Goal: Information Seeking & Learning: Find specific fact

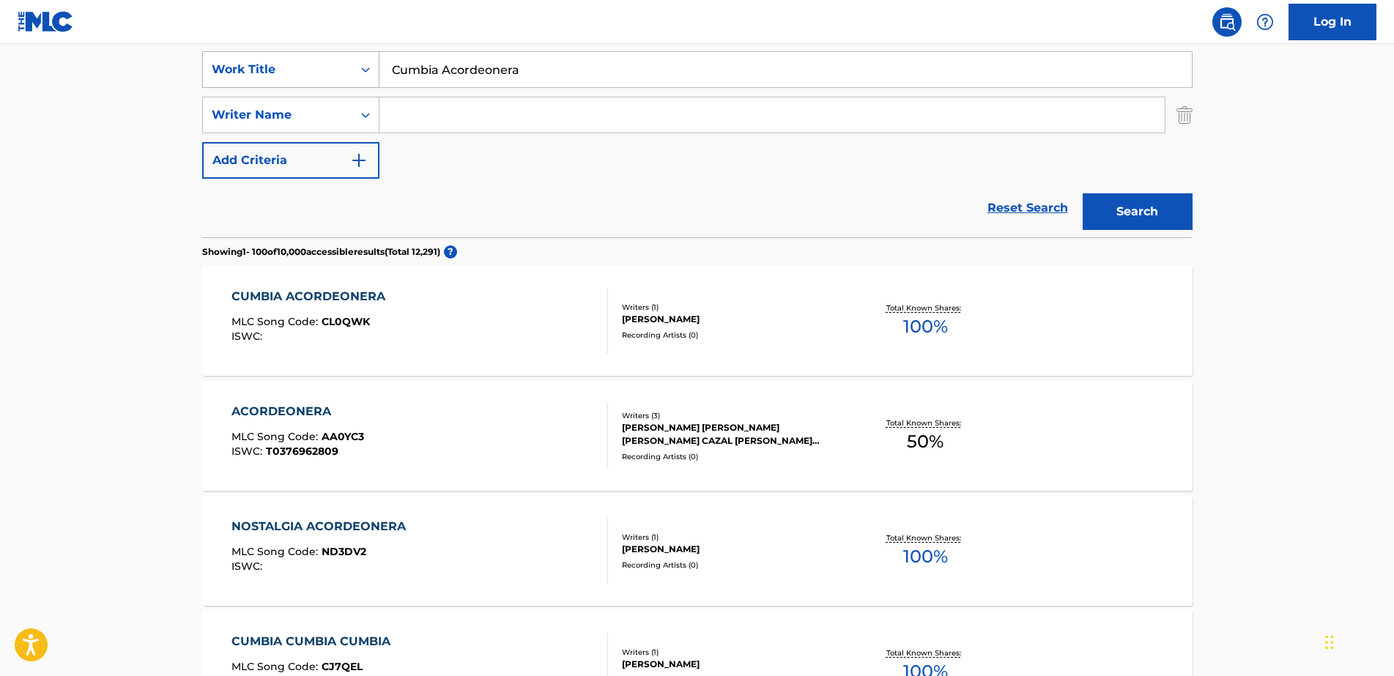
drag, startPoint x: 572, startPoint y: 68, endPoint x: 366, endPoint y: 66, distance: 206.6
click at [366, 66] on div "SearchWithCriteria1ac48763-7398-4c48-b277-334a0a2ab0c9 Work Title Cumbia Acorde…" at bounding box center [697, 69] width 991 height 37
click at [1083, 193] on button "Search" at bounding box center [1138, 211] width 110 height 37
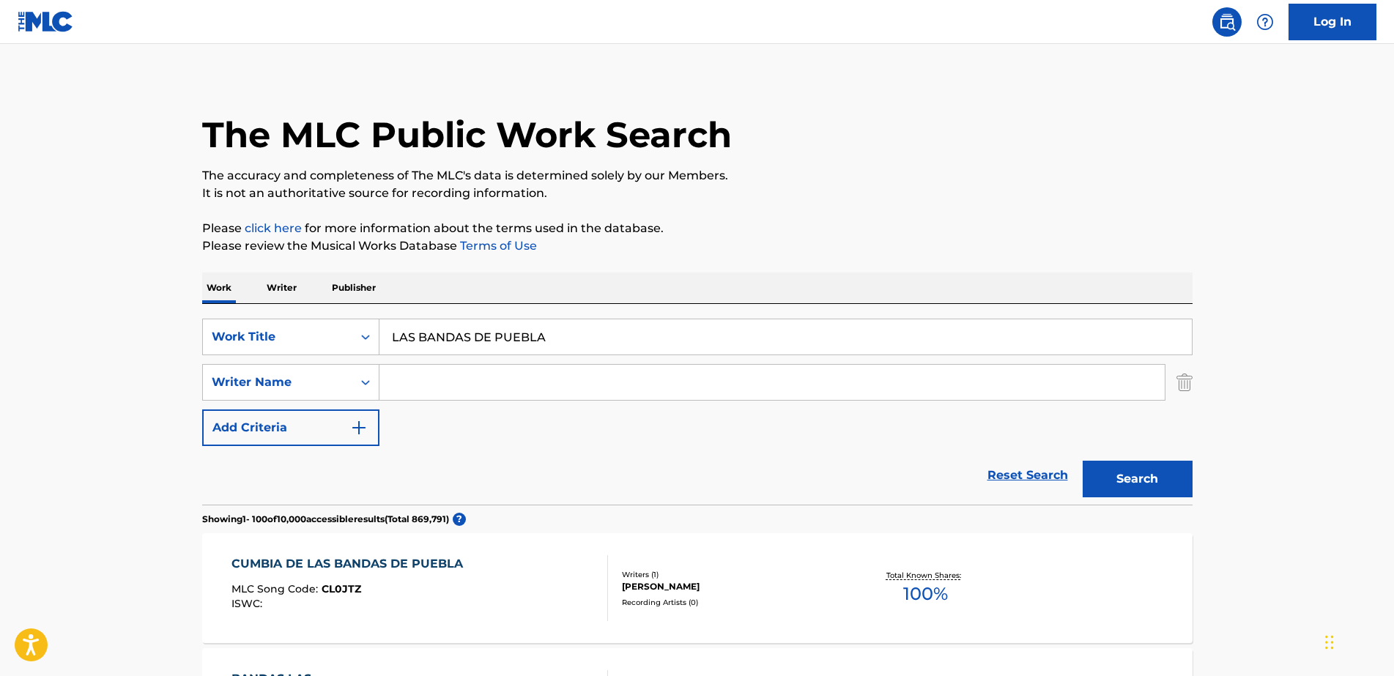
scroll to position [275, 0]
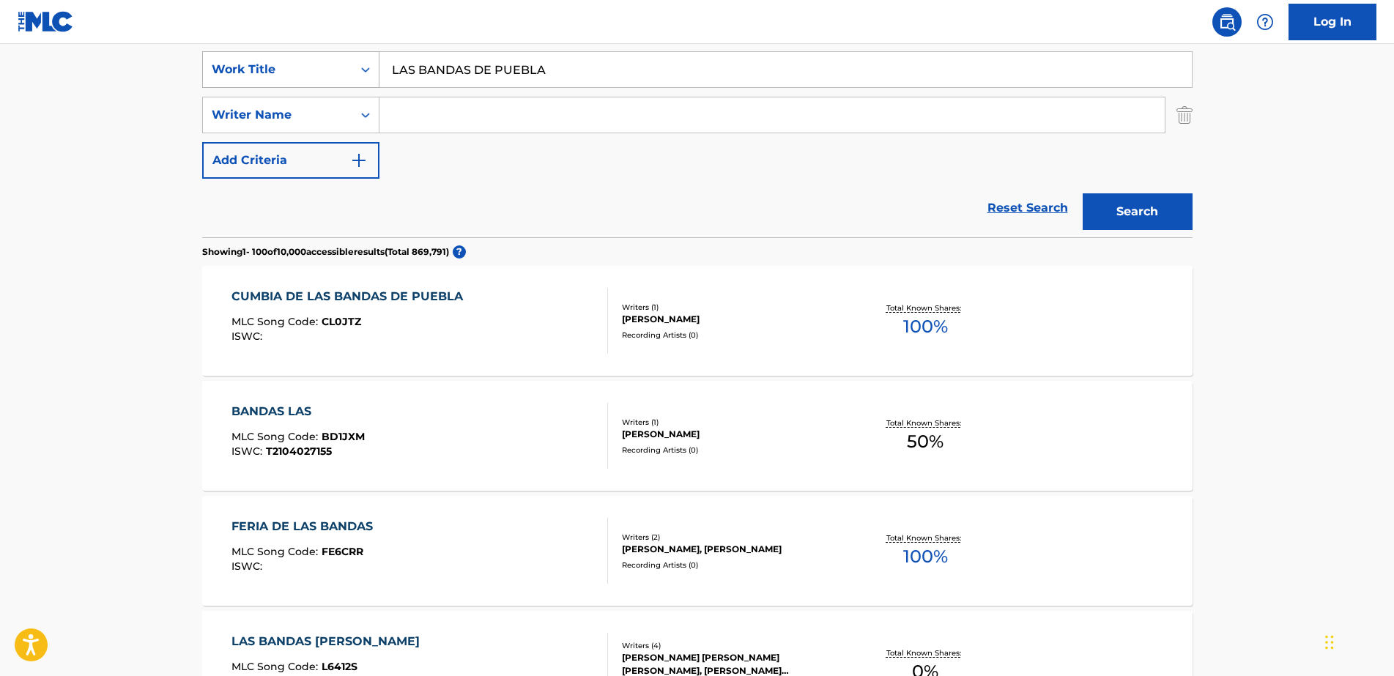
drag, startPoint x: 470, startPoint y: 77, endPoint x: 266, endPoint y: 78, distance: 203.7
click at [266, 78] on div "SearchWithCriteria1ac48763-7398-4c48-b277-334a0a2ab0c9 Work Title LAS BANDAS DE…" at bounding box center [697, 69] width 991 height 37
paste input "CUMBIA SANJUANER"
type input "CUMBIA SANJUANERA"
click at [1083, 193] on button "Search" at bounding box center [1138, 211] width 110 height 37
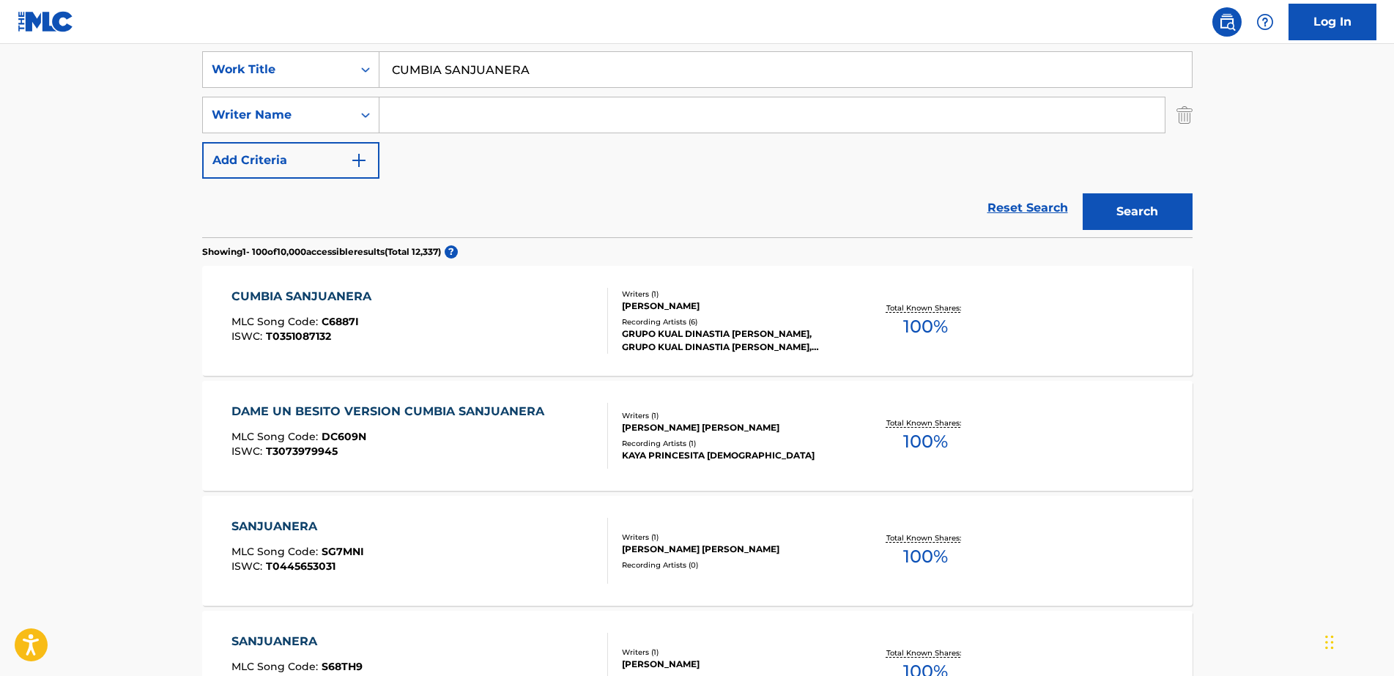
click at [701, 324] on div "Recording Artists ( 6 )" at bounding box center [732, 322] width 221 height 11
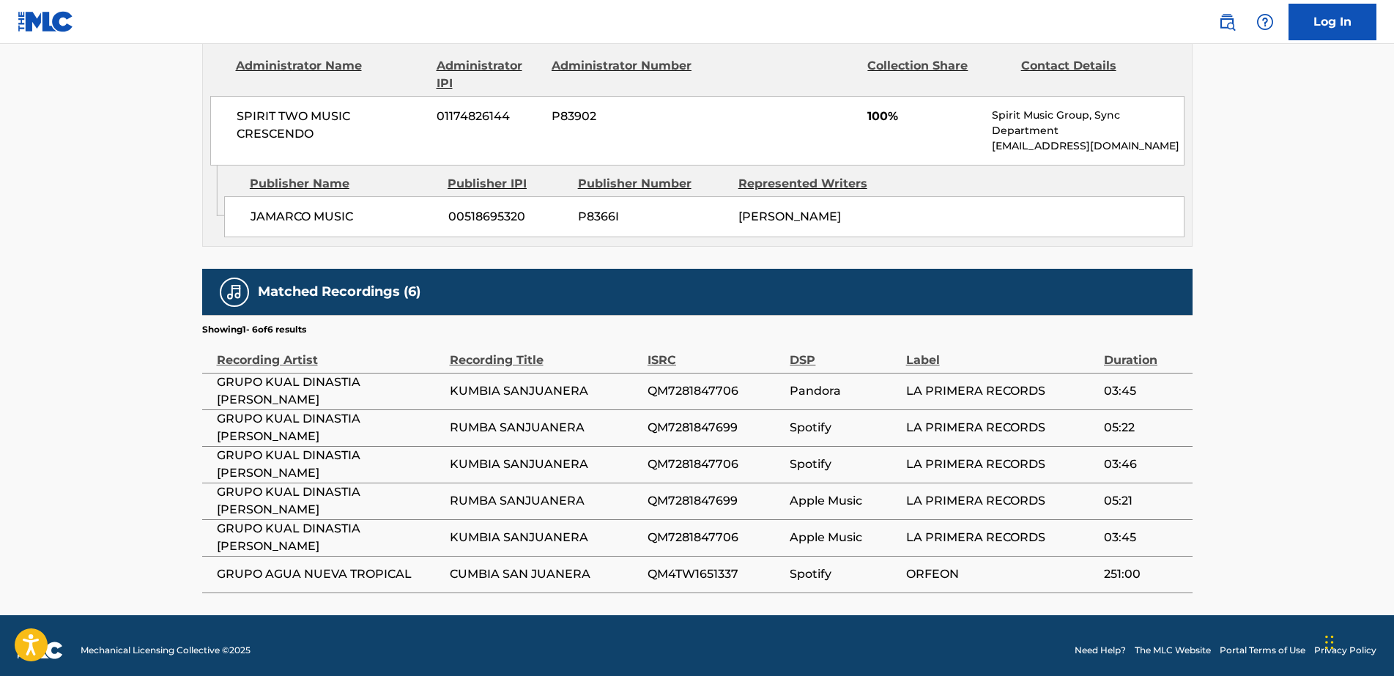
scroll to position [722, 0]
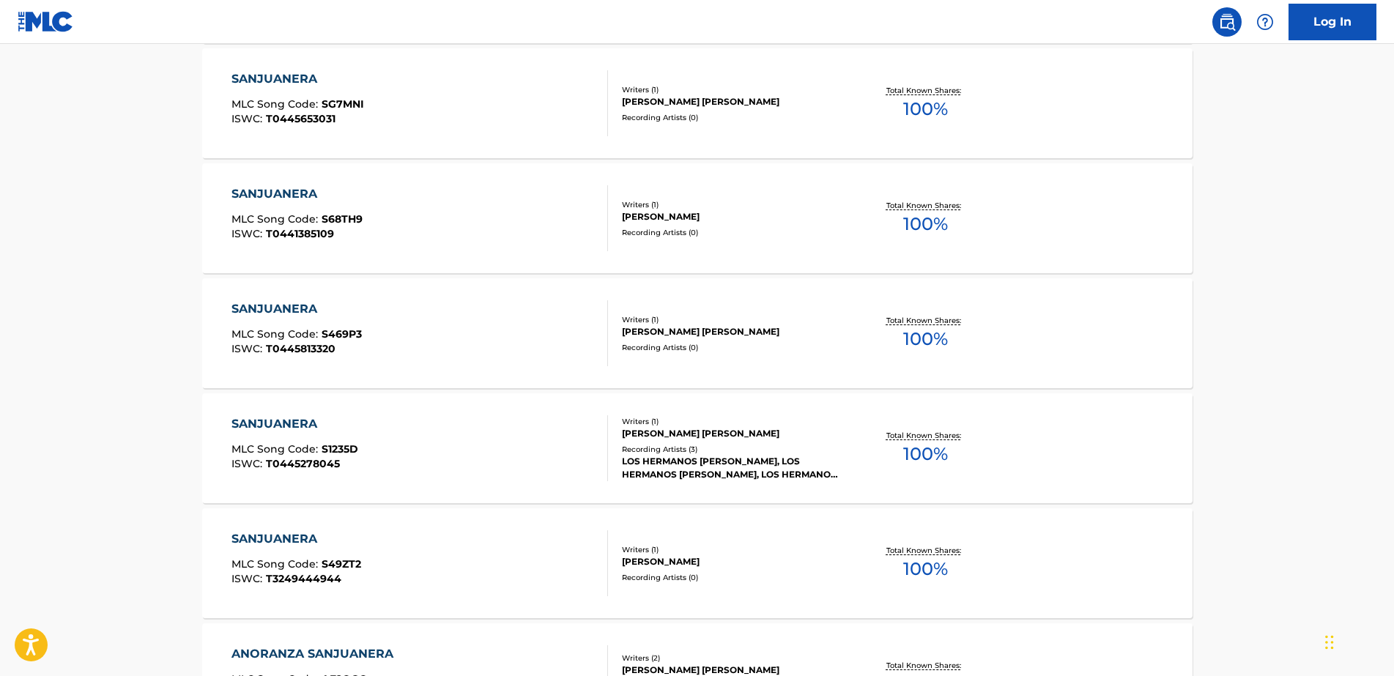
scroll to position [275, 0]
